Goal: Information Seeking & Learning: Learn about a topic

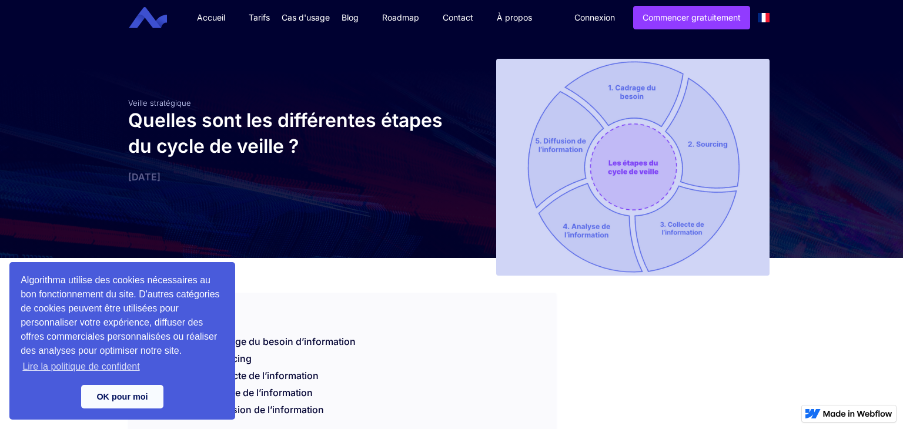
drag, startPoint x: 0, startPoint y: 0, endPoint x: 623, endPoint y: 162, distance: 643.6
click at [623, 162] on img at bounding box center [632, 167] width 273 height 217
click at [635, 129] on img at bounding box center [632, 167] width 273 height 217
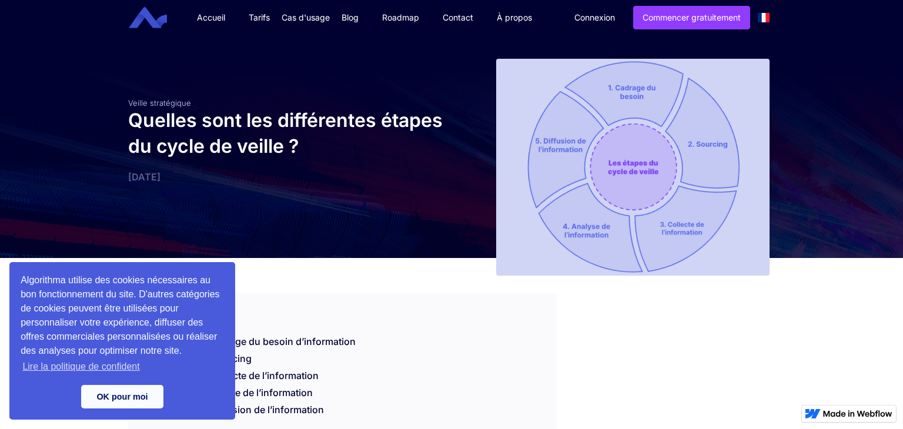
click at [635, 129] on img at bounding box center [632, 167] width 273 height 217
click at [723, 95] on img at bounding box center [632, 167] width 273 height 217
click at [120, 393] on link "OK pour moi" at bounding box center [122, 397] width 82 height 24
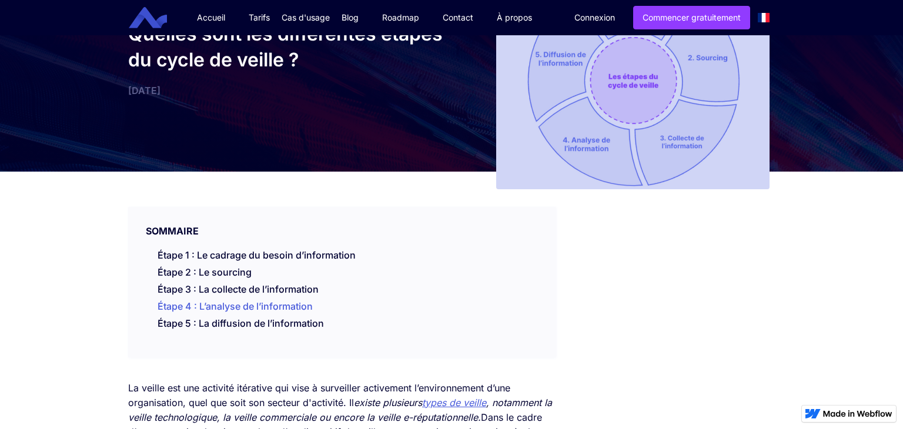
scroll to position [94, 0]
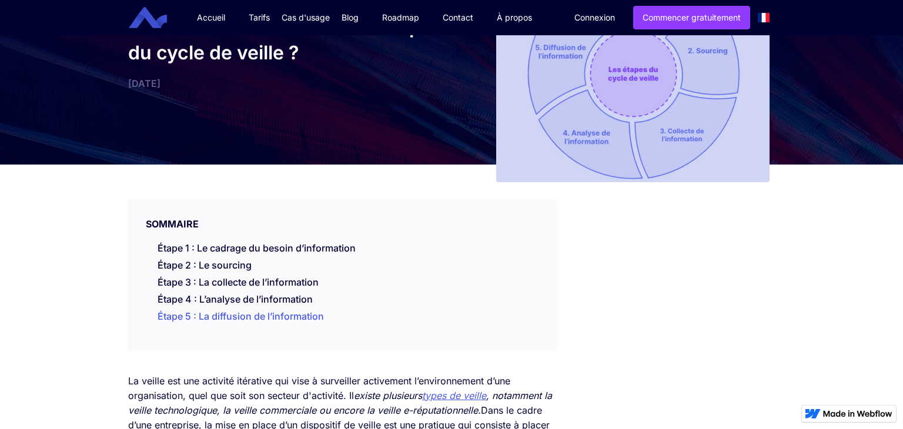
drag, startPoint x: 156, startPoint y: 338, endPoint x: 331, endPoint y: 326, distance: 175.0
click at [331, 326] on ul "Étape 1 : Le cadrage du besoin d’information Étape 2 : Le sourcing Étape 3 : La…" at bounding box center [342, 284] width 416 height 85
click at [214, 281] on link "Étape 3 : La collecte de l’information" at bounding box center [238, 282] width 161 height 12
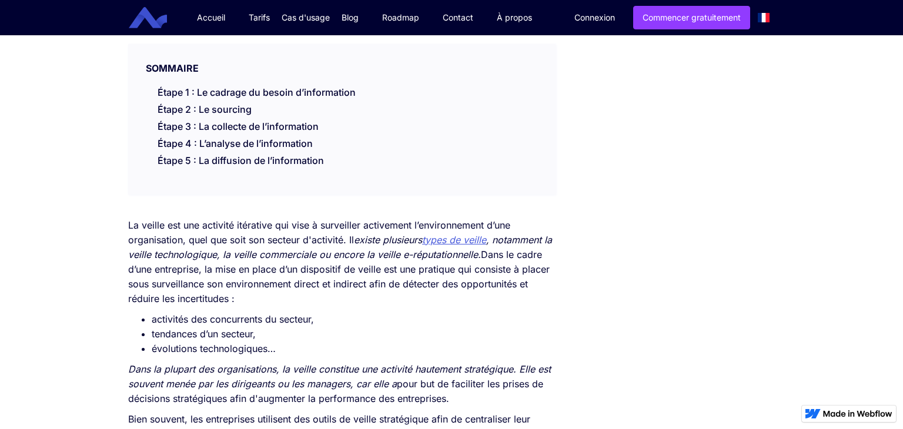
scroll to position [238, 0]
